Goal: Check status: Check status

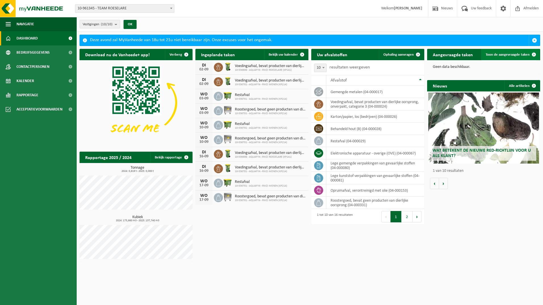
click at [503, 55] on span "Toon de aangevraagde taken" at bounding box center [508, 55] width 44 height 4
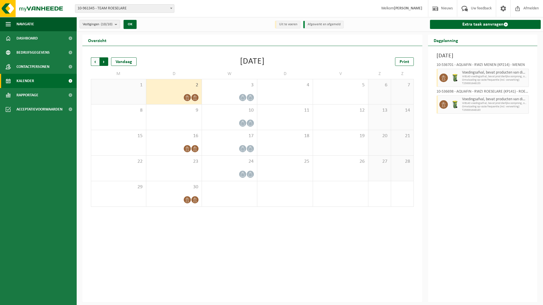
click at [94, 61] on span "Vorige" at bounding box center [95, 61] width 9 height 9
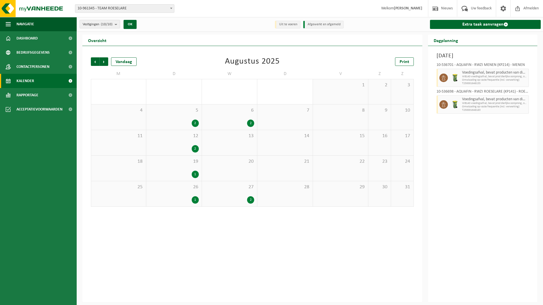
click at [195, 122] on div "2" at bounding box center [195, 123] width 7 height 7
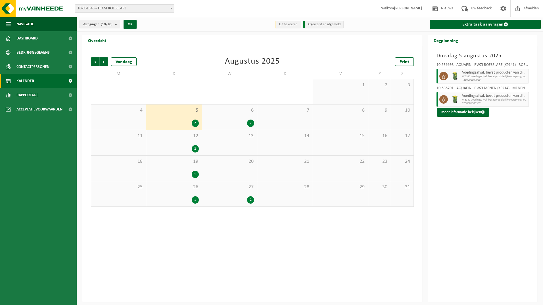
click at [251, 124] on div "2" at bounding box center [250, 123] width 7 height 7
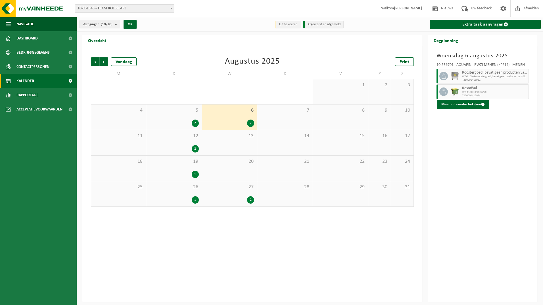
click at [193, 150] on div "2" at bounding box center [195, 148] width 7 height 7
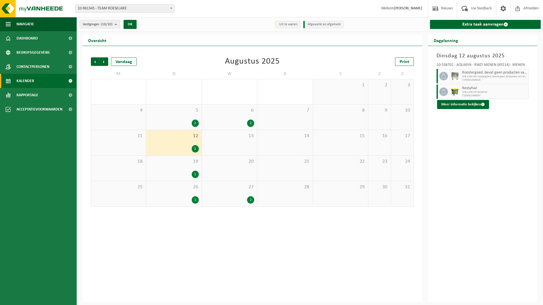
click at [195, 176] on div "1" at bounding box center [195, 174] width 7 height 7
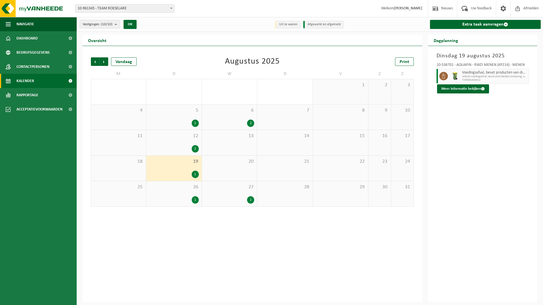
click at [195, 201] on div "1" at bounding box center [195, 199] width 7 height 7
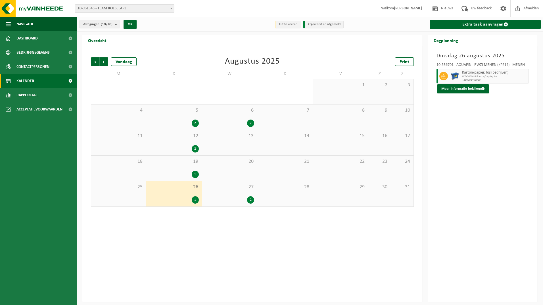
click at [250, 200] on div "2" at bounding box center [250, 199] width 7 height 7
